Goal: Information Seeking & Learning: Learn about a topic

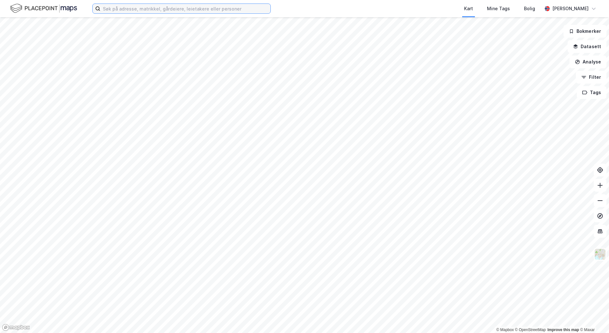
click at [164, 5] on input at bounding box center [185, 9] width 170 height 10
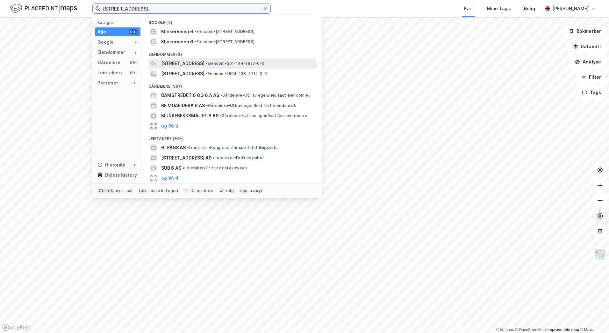
type input "[STREET_ADDRESS]"
click at [199, 62] on span "[STREET_ADDRESS]" at bounding box center [182, 64] width 43 height 8
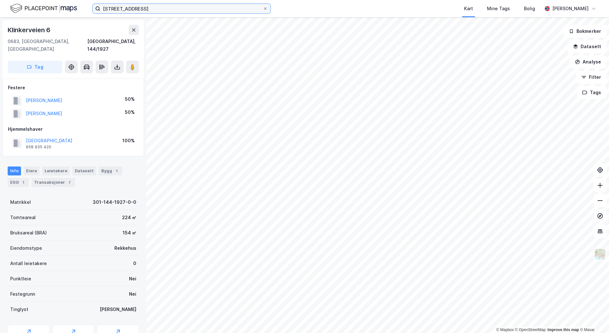
click at [162, 7] on input "[STREET_ADDRESS]" at bounding box center [181, 9] width 163 height 10
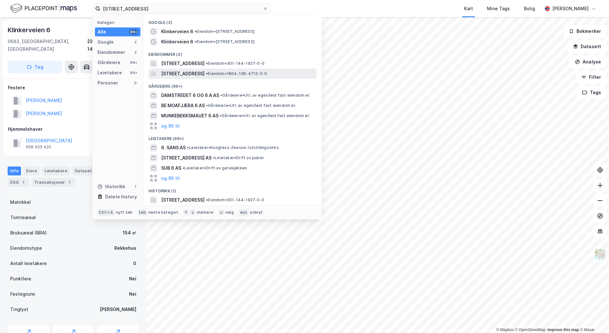
click at [242, 72] on span "• Eiendom • 1804-138-4712-0-0" at bounding box center [236, 73] width 61 height 5
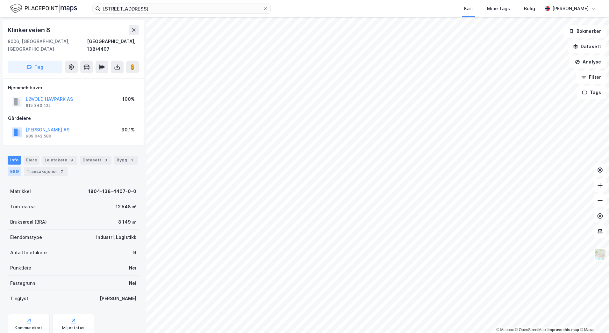
click at [12, 167] on div "ESG" at bounding box center [15, 171] width 14 height 9
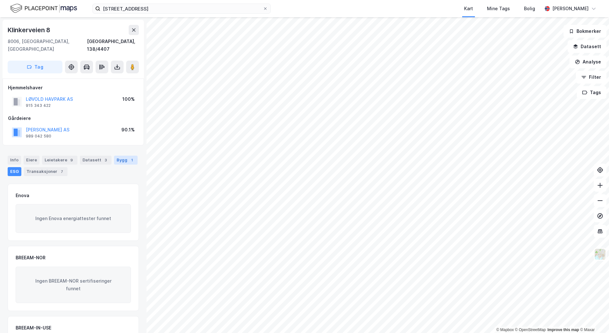
click at [114, 156] on div "Bygg 1" at bounding box center [126, 160] width 24 height 9
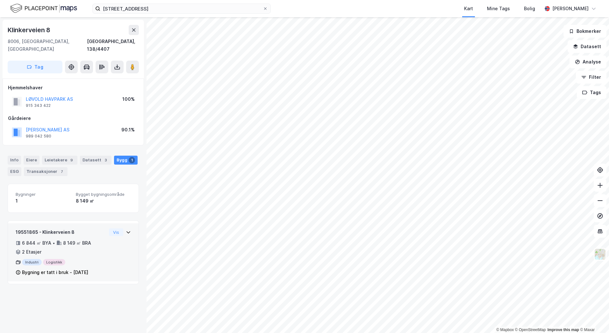
click at [126, 229] on icon at bounding box center [128, 231] width 5 height 5
click at [12, 167] on div "ESG" at bounding box center [15, 171] width 14 height 9
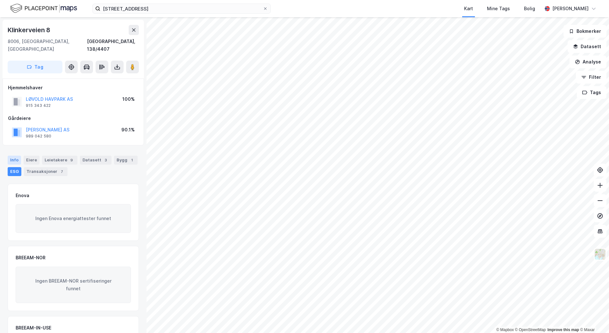
click at [14, 156] on div "Info" at bounding box center [14, 160] width 13 height 9
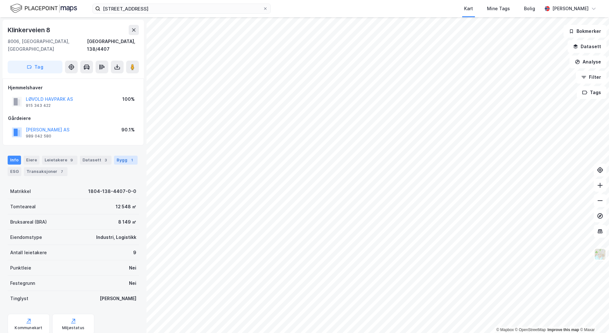
click at [129, 157] on div "1" at bounding box center [132, 160] width 6 height 6
